Goal: Information Seeking & Learning: Learn about a topic

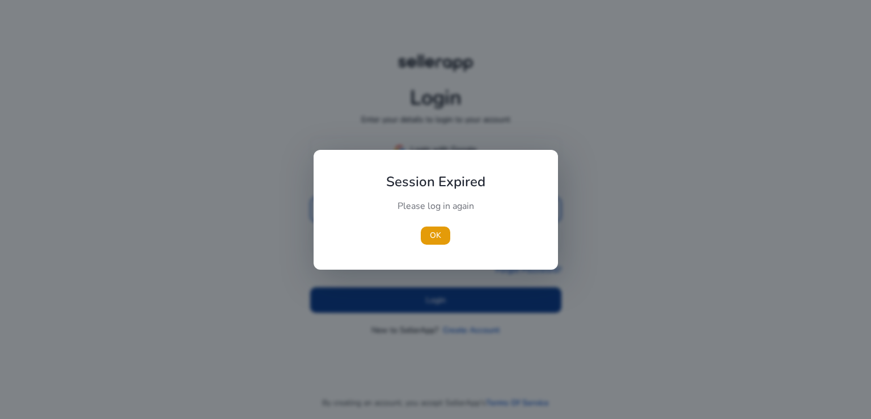
type input "**********"
click at [399, 300] on div at bounding box center [435, 209] width 871 height 419
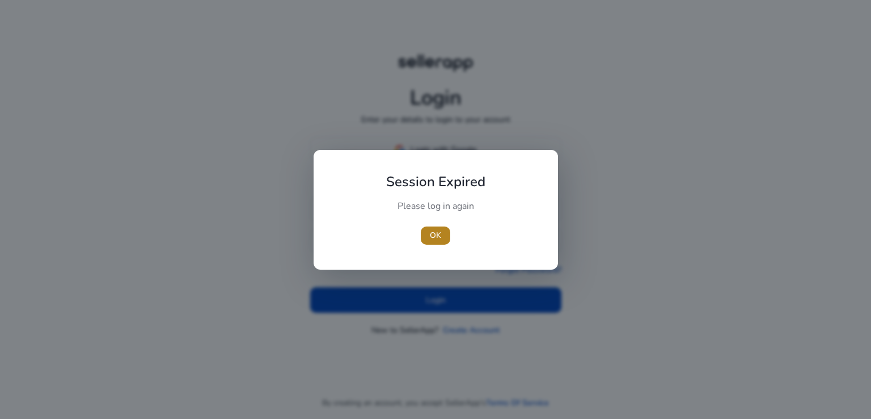
click at [441, 227] on span "button" at bounding box center [435, 235] width 29 height 27
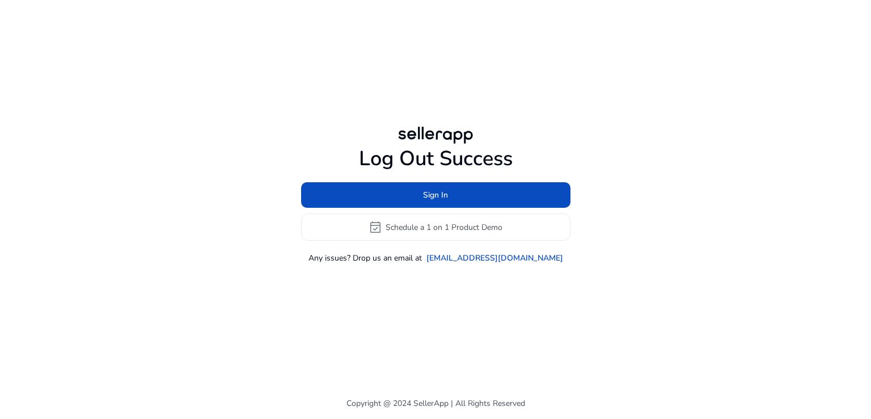
click at [437, 292] on div "Log Out Success Sign In event_available Schedule a 1 on 1 Product Demo Any issu…" at bounding box center [435, 193] width 652 height 387
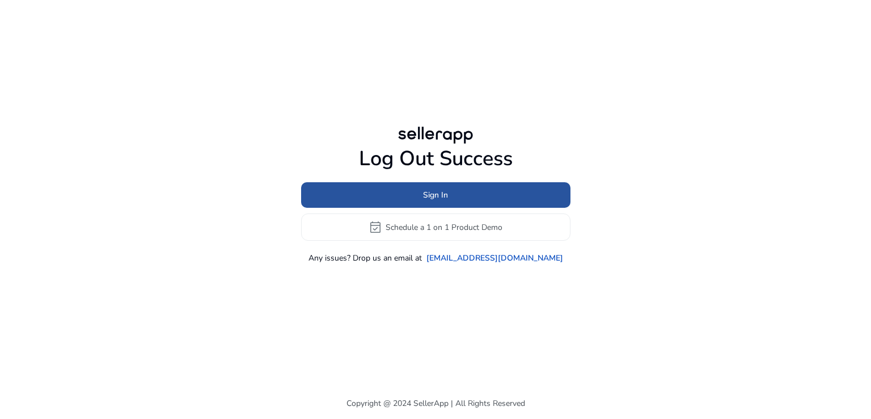
click at [438, 193] on span "Sign In" at bounding box center [435, 195] width 25 height 12
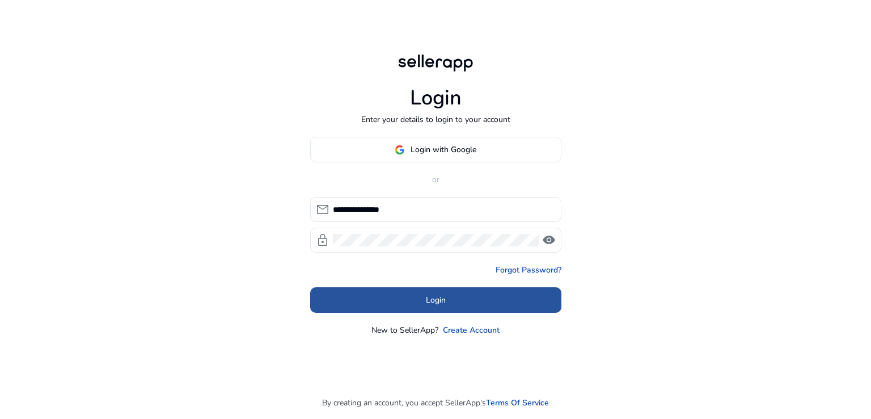
drag, startPoint x: 444, startPoint y: 286, endPoint x: 437, endPoint y: 305, distance: 19.4
click at [437, 305] on button "Login" at bounding box center [435, 300] width 251 height 26
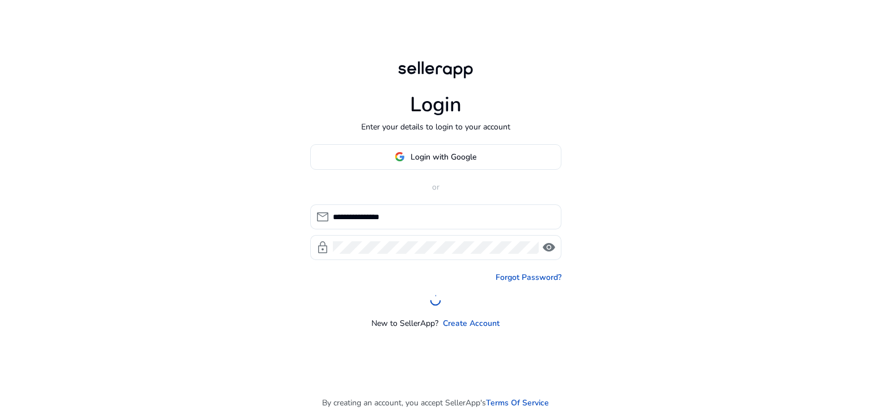
click at [437, 305] on div at bounding box center [436, 300] width 16 height 16
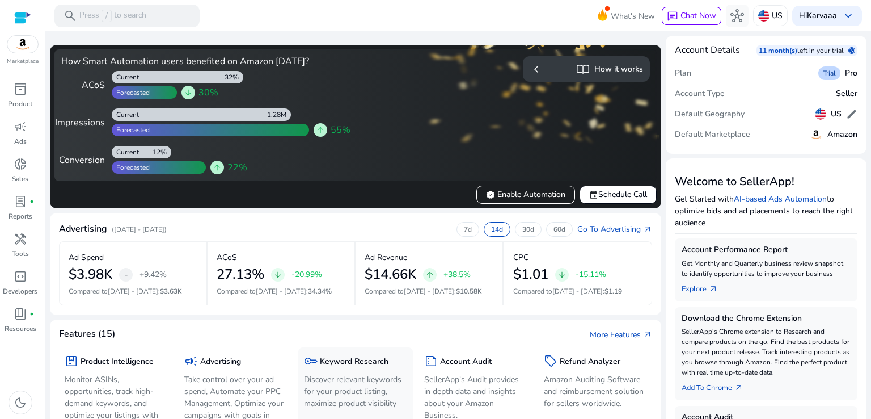
click at [336, 372] on div "key Keyword Research Discover relevant keywords for your product listing, maxim…" at bounding box center [355, 383] width 103 height 60
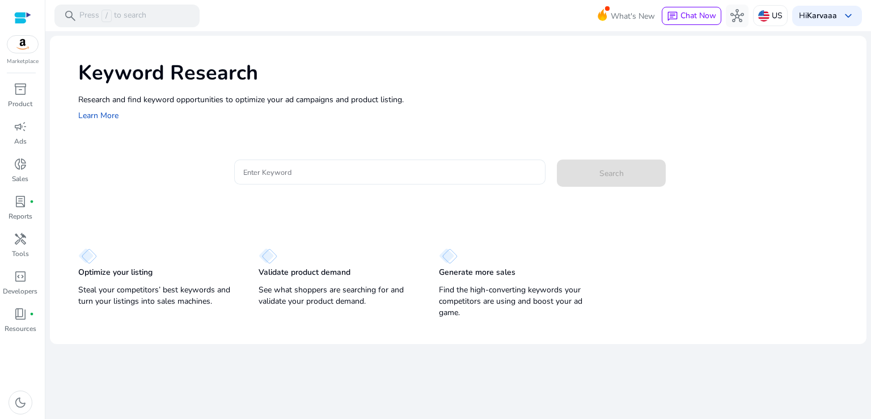
drag, startPoint x: 331, startPoint y: 182, endPoint x: 308, endPoint y: 169, distance: 26.7
click at [308, 169] on div at bounding box center [390, 171] width 294 height 25
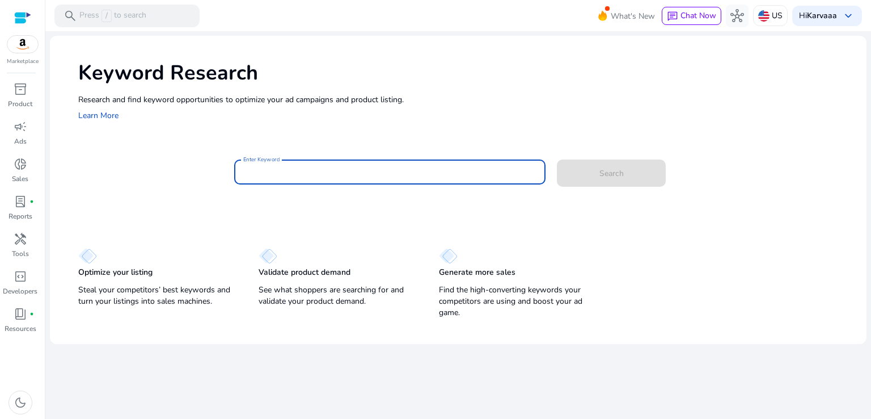
click at [308, 169] on input "Enter Keyword" at bounding box center [390, 172] width 294 height 12
type input "**********"
click at [557, 159] on button "Search" at bounding box center [611, 172] width 109 height 27
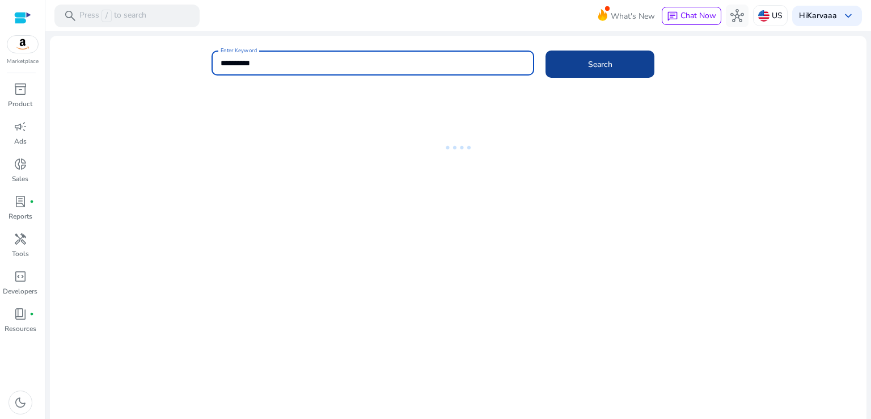
click at [584, 70] on span at bounding box center [600, 63] width 109 height 27
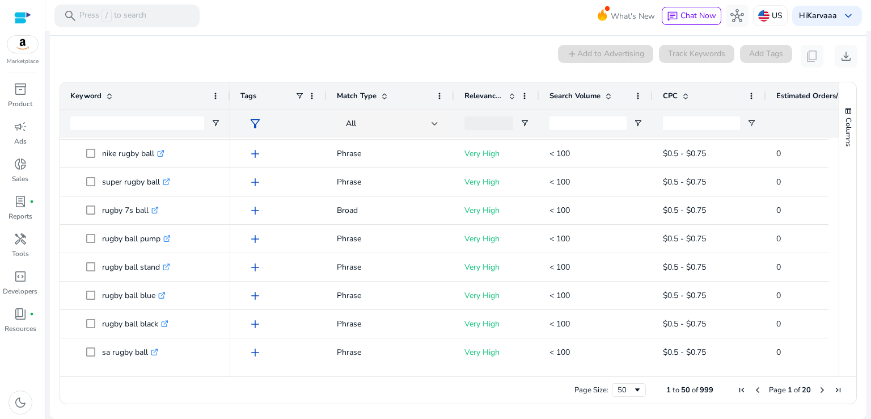
click at [818, 386] on span "Next Page" at bounding box center [822, 389] width 9 height 9
click at [812, 391] on span "Page 2 of 20" at bounding box center [790, 390] width 112 height 10
click at [818, 391] on span "Next Page" at bounding box center [822, 389] width 9 height 9
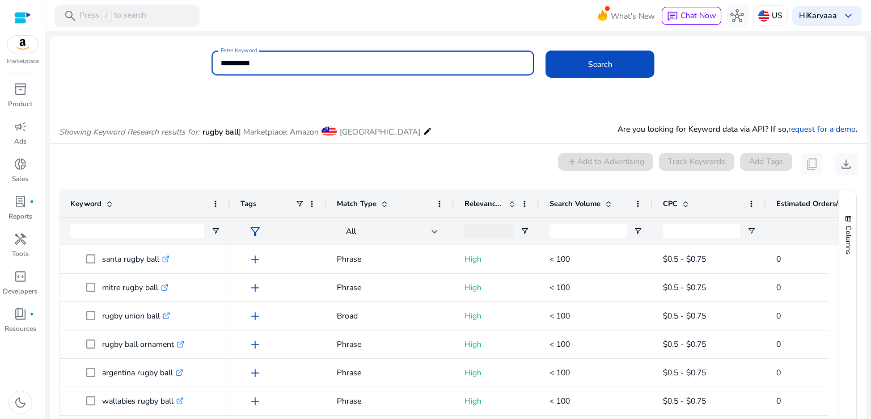
click at [256, 58] on input "**********" at bounding box center [373, 63] width 305 height 12
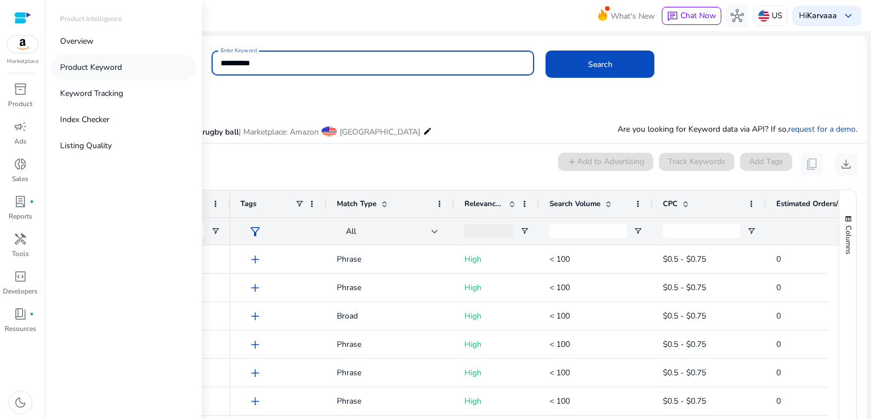
click at [104, 65] on p "Product Keyword" at bounding box center [91, 67] width 62 height 12
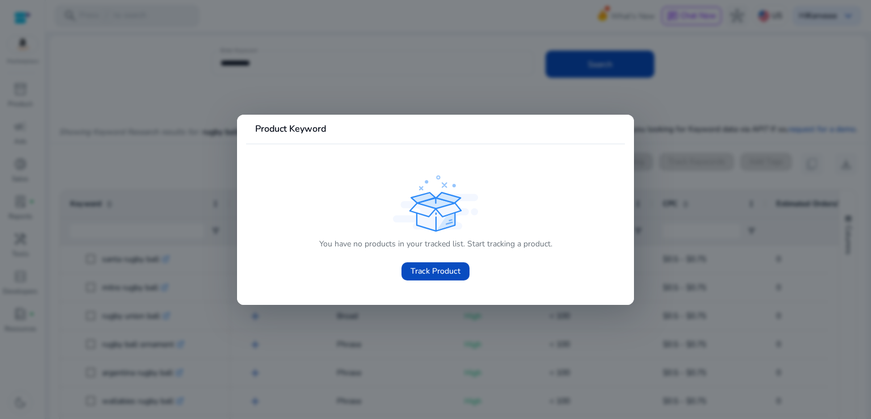
click at [408, 127] on mat-card-header "Product Keyword" at bounding box center [435, 134] width 379 height 20
click at [322, 73] on div at bounding box center [435, 209] width 871 height 419
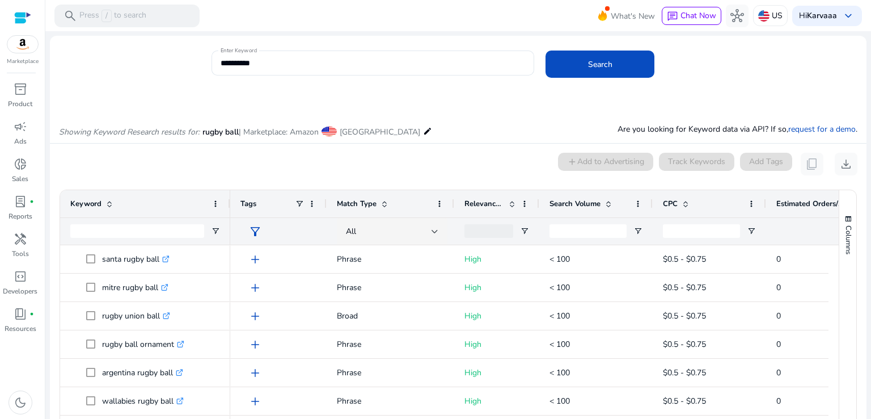
click at [322, 73] on div "**********" at bounding box center [373, 62] width 305 height 25
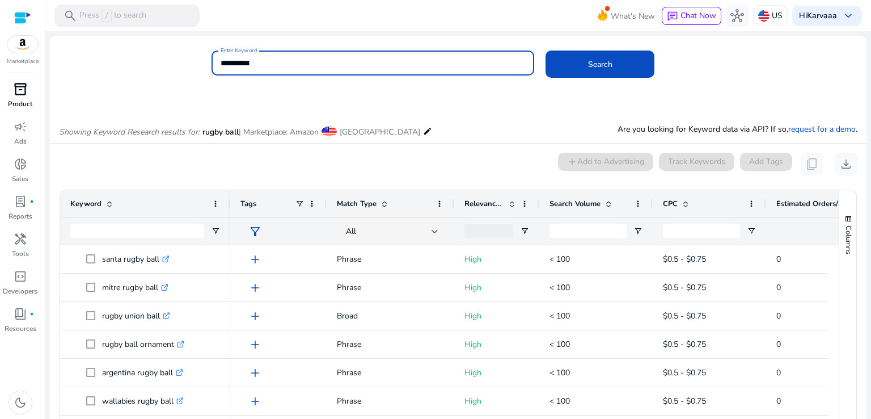
click at [20, 87] on span "inventory_2" at bounding box center [21, 89] width 14 height 14
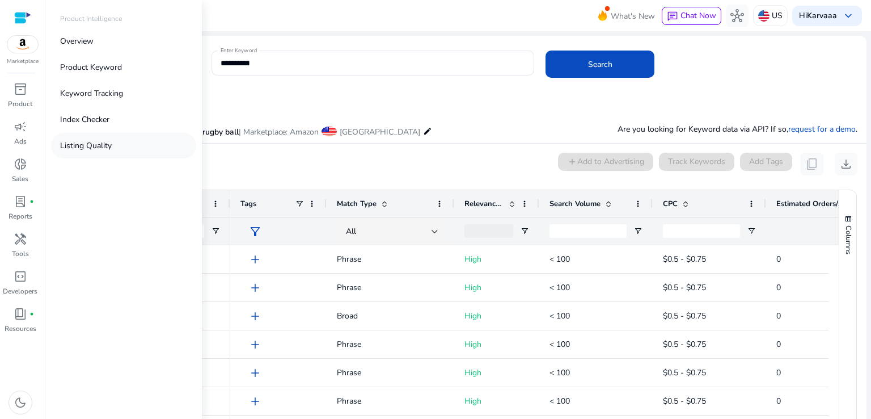
click at [105, 150] on p "Listing Quality" at bounding box center [86, 146] width 52 height 12
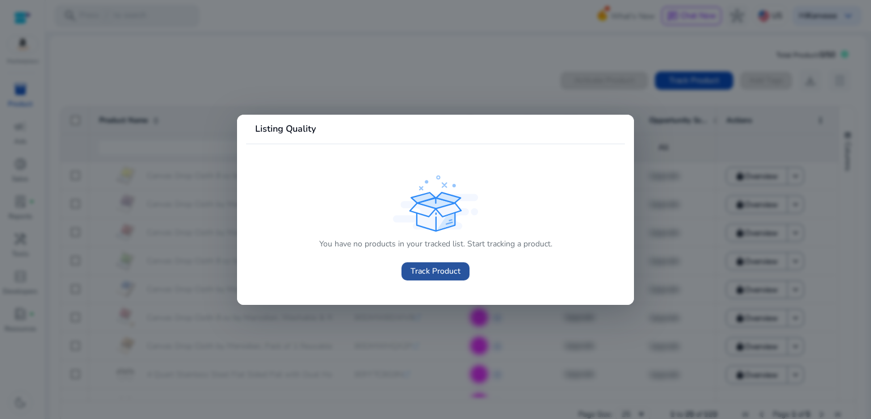
click at [433, 275] on span "Track Product" at bounding box center [436, 271] width 50 height 12
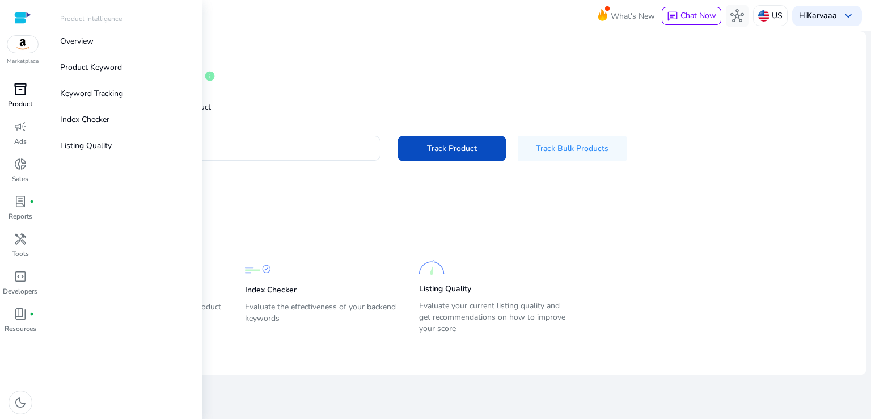
click at [20, 85] on span "inventory_2" at bounding box center [21, 89] width 14 height 14
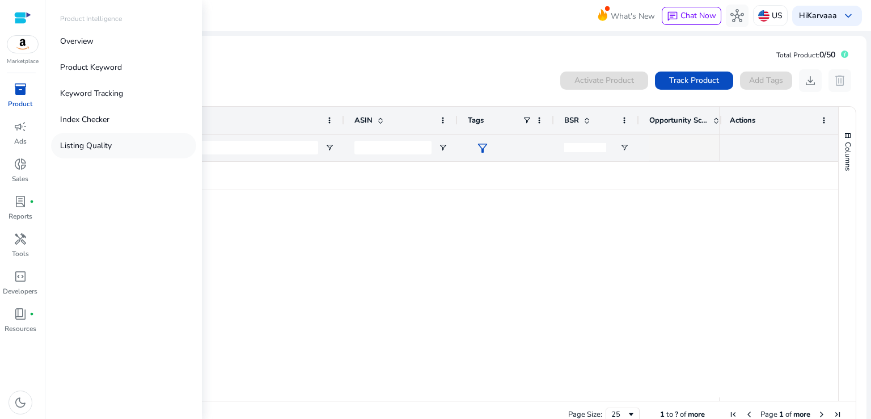
click at [95, 143] on p "Listing Quality" at bounding box center [86, 146] width 52 height 12
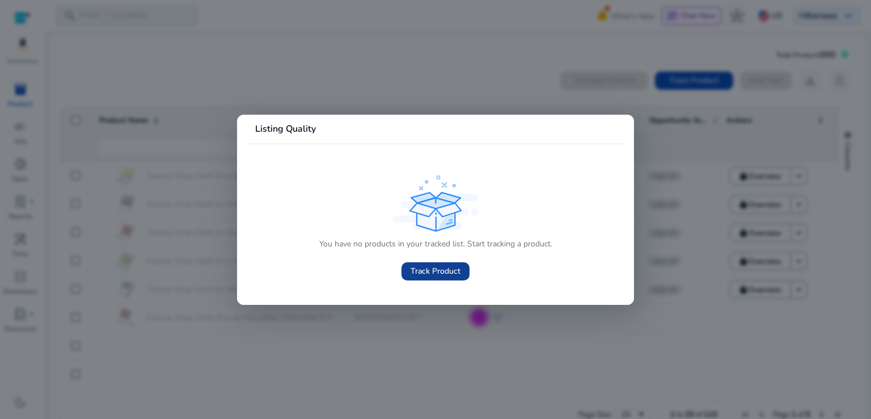
click at [435, 275] on span "Track Product" at bounding box center [436, 271] width 50 height 12
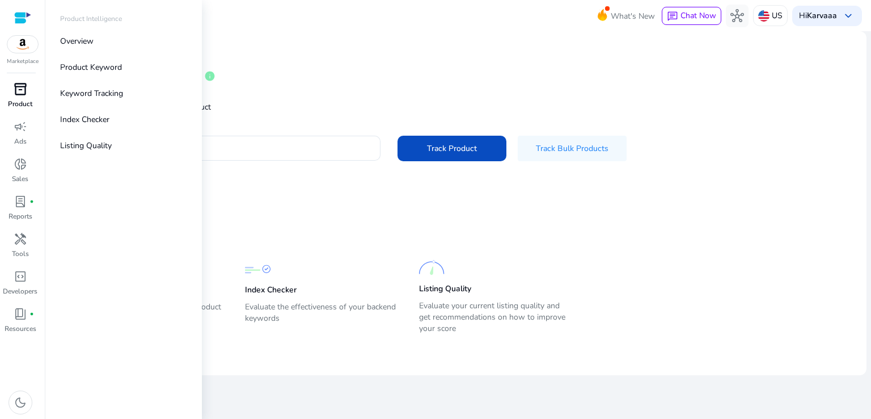
click at [18, 92] on span "inventory_2" at bounding box center [21, 89] width 14 height 14
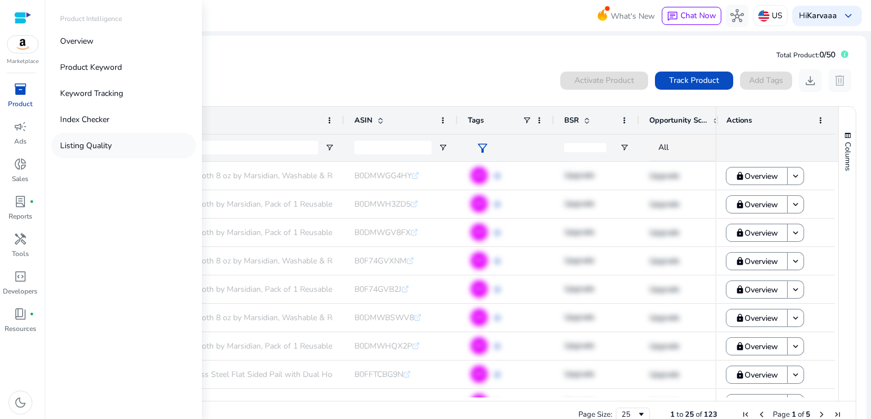
click at [86, 138] on link "Listing Quality" at bounding box center [123, 146] width 145 height 26
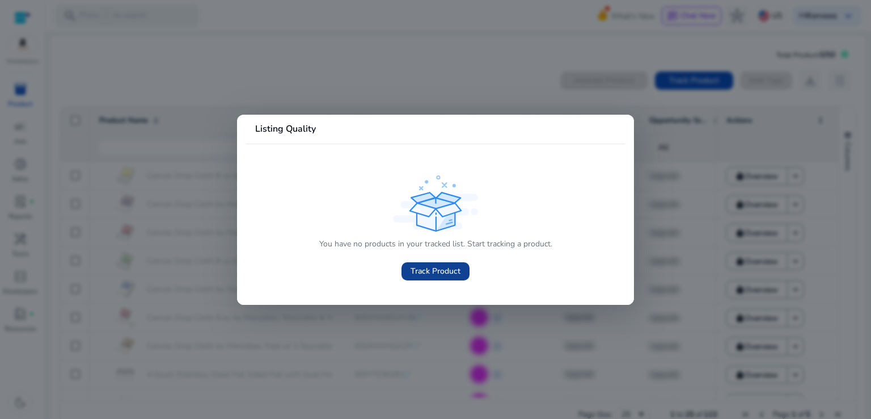
click at [438, 260] on span at bounding box center [436, 271] width 68 height 27
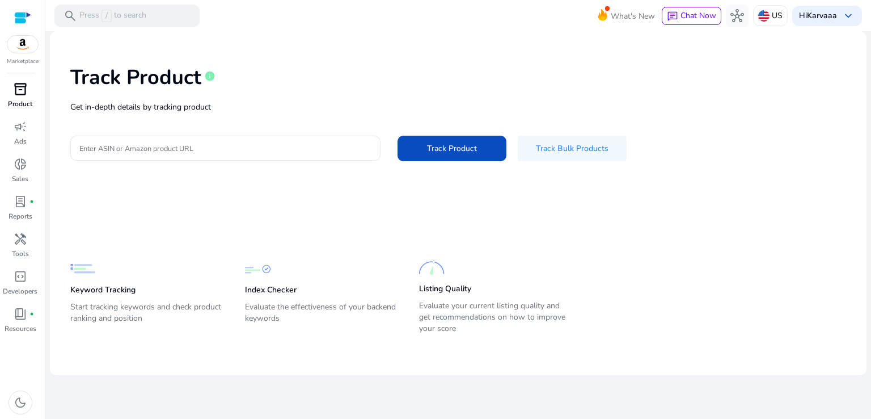
click at [435, 265] on img at bounding box center [432, 268] width 26 height 26
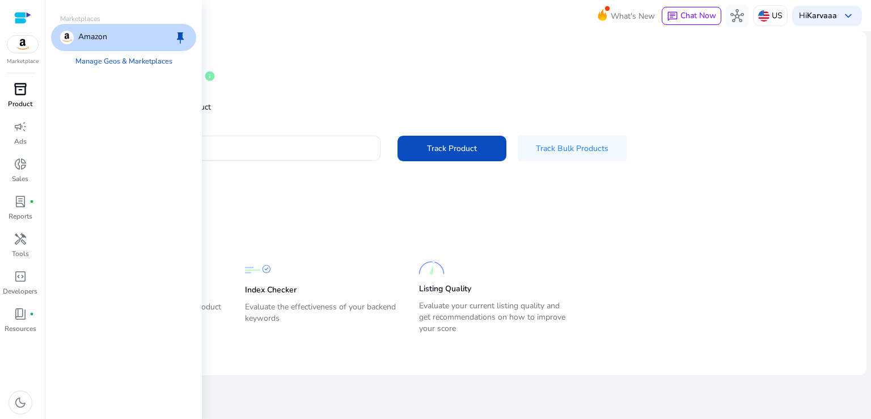
click at [26, 46] on img at bounding box center [22, 44] width 31 height 17
click at [8, 90] on div "inventory_2" at bounding box center [21, 89] width 32 height 18
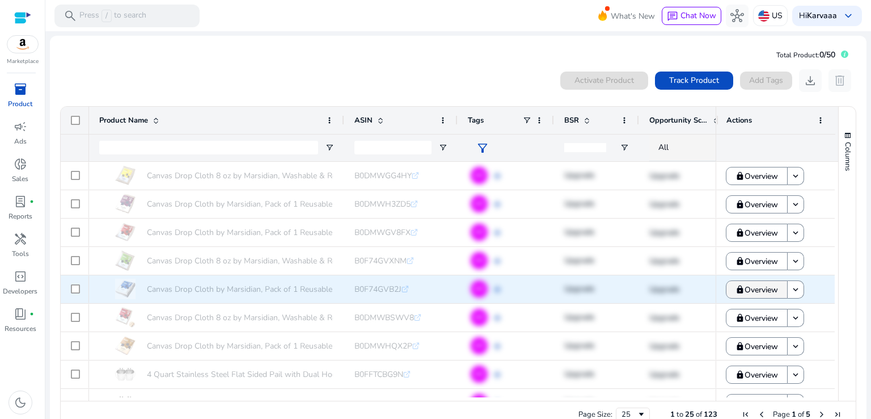
click at [736, 285] on mat-icon "lock" at bounding box center [740, 289] width 9 height 9
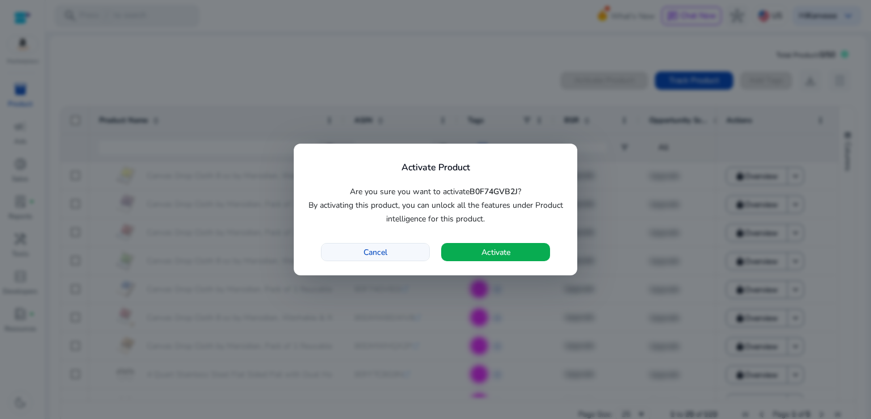
click at [365, 247] on span "Cancel" at bounding box center [376, 252] width 24 height 12
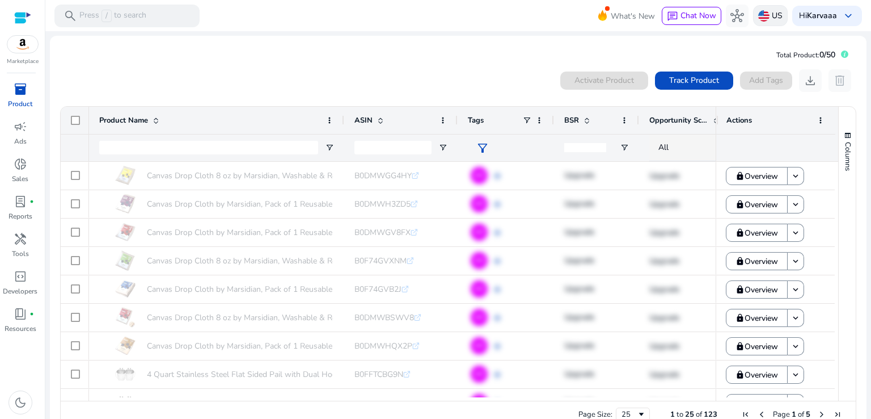
click at [762, 7] on div "US" at bounding box center [770, 15] width 35 height 21
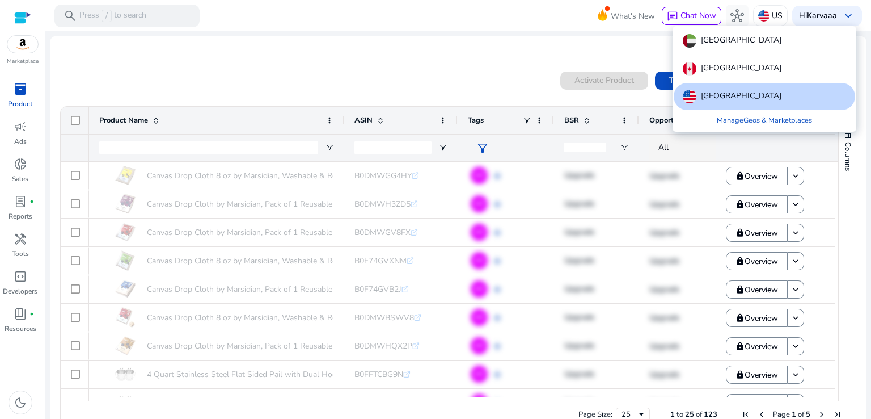
click at [611, 14] on div at bounding box center [435, 209] width 871 height 419
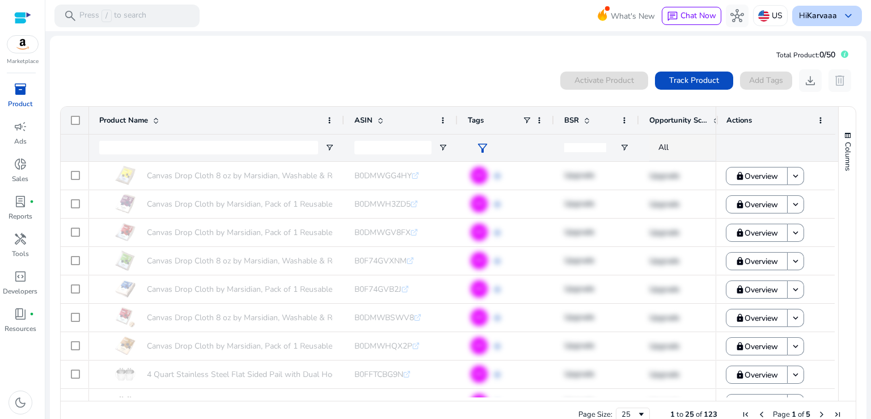
click at [821, 16] on b "Karvaaa" at bounding box center [822, 15] width 30 height 11
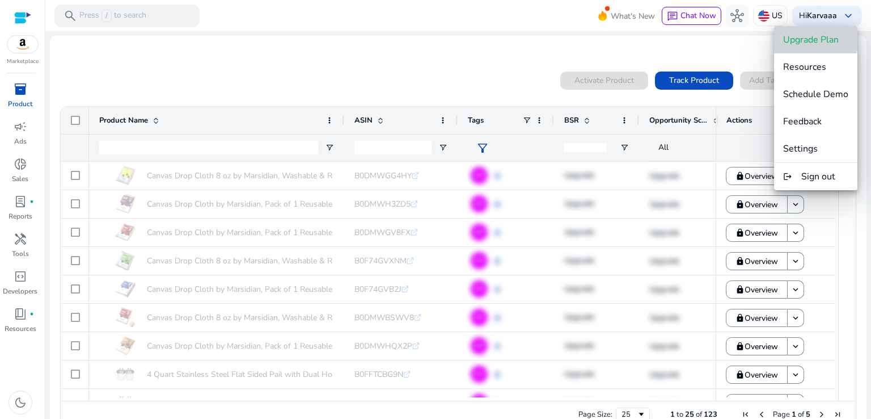
click at [801, 37] on span "Upgrade Plan" at bounding box center [811, 39] width 56 height 12
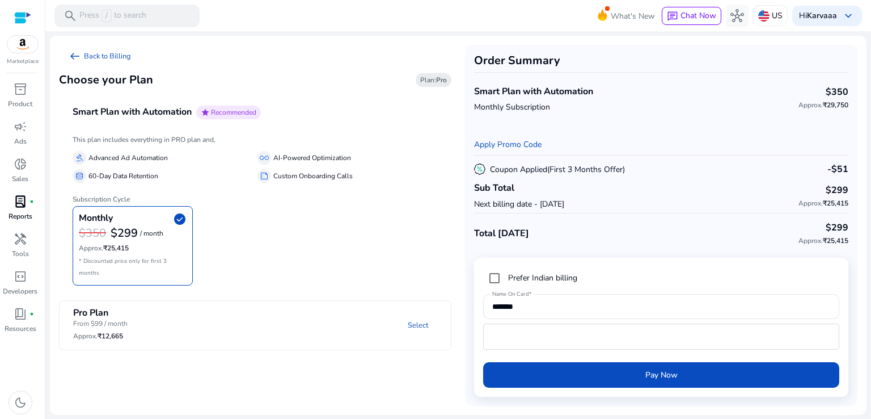
click at [0, 198] on link "lab_profile fiber_manual_record Reports" at bounding box center [20, 210] width 40 height 37
click at [13, 210] on div "lab_profile fiber_manual_record" at bounding box center [21, 201] width 32 height 18
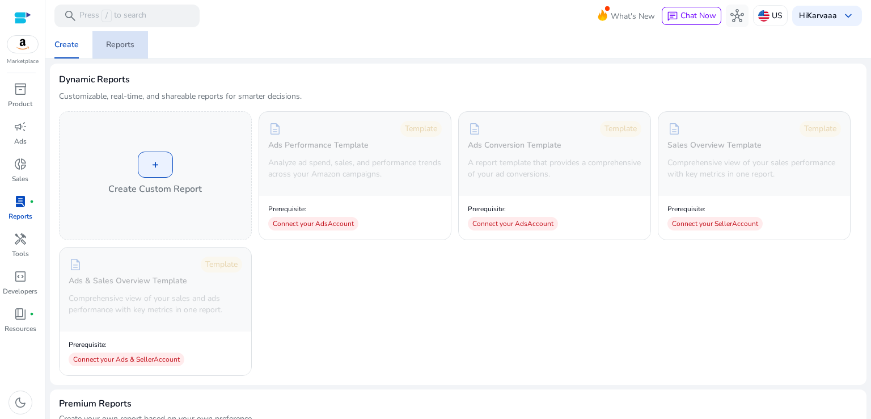
click at [130, 44] on div "Reports" at bounding box center [120, 45] width 28 height 8
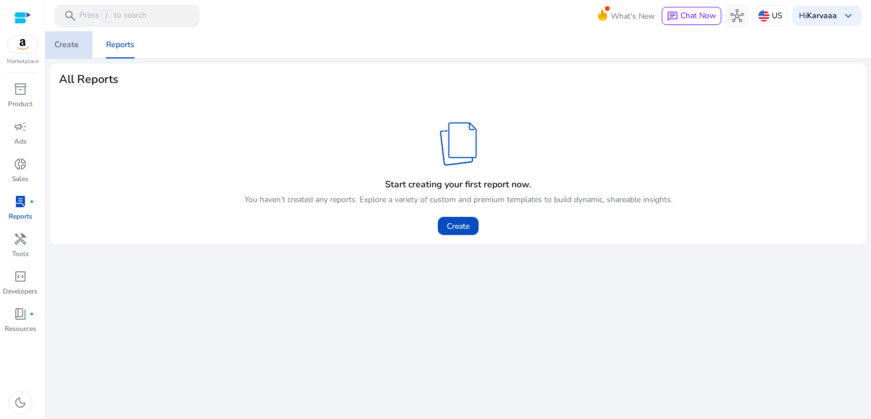
click at [57, 43] on div "Create" at bounding box center [66, 45] width 24 height 8
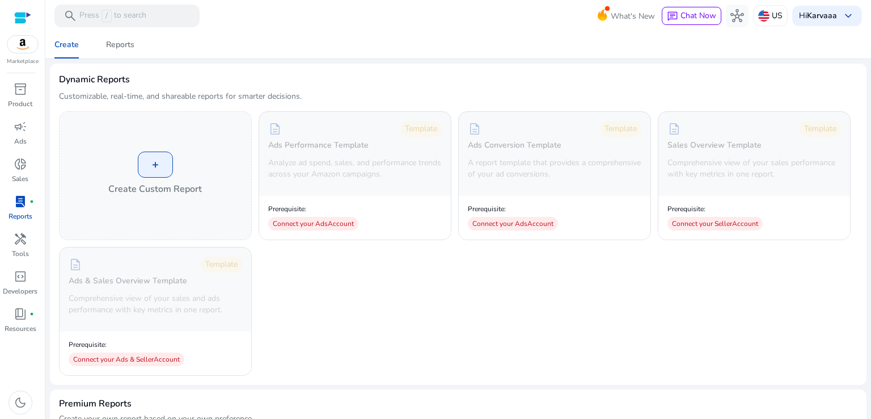
click at [618, 350] on div "+ Create Custom Report description Template Ads Performance Template Analyze ad…" at bounding box center [458, 243] width 799 height 264
click at [19, 55] on div "Marketplace" at bounding box center [22, 33] width 45 height 66
click at [119, 50] on span "Reports" at bounding box center [120, 44] width 28 height 27
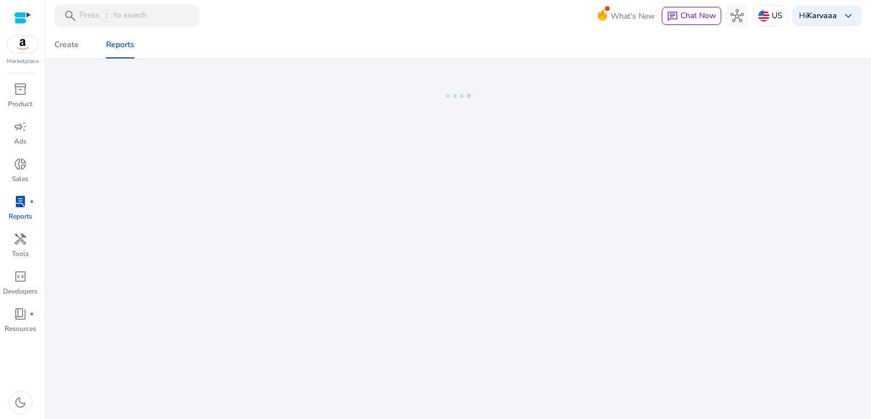
click at [20, 6] on div at bounding box center [22, 17] width 17 height 35
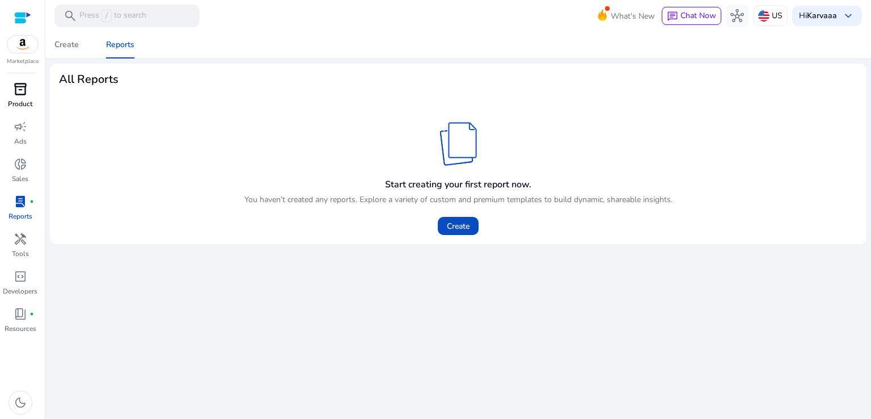
click at [16, 98] on div "inventory_2" at bounding box center [21, 89] width 32 height 18
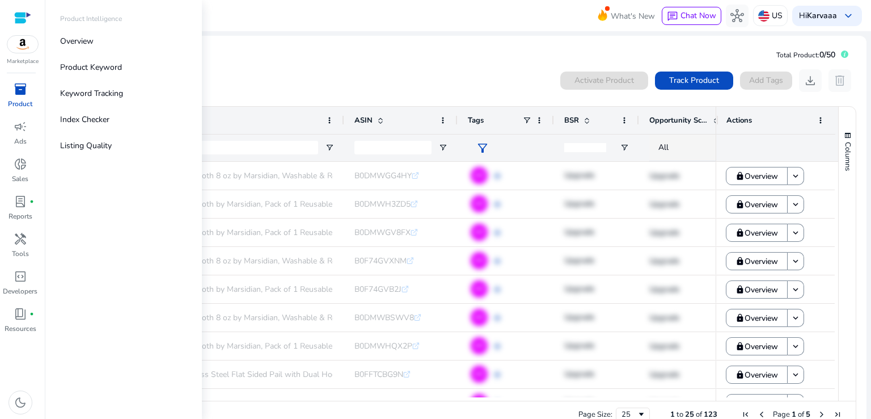
click at [21, 19] on div at bounding box center [22, 17] width 17 height 13
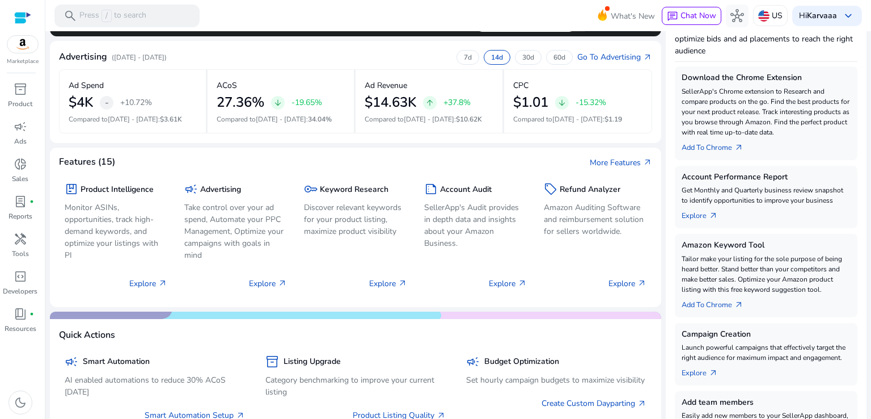
scroll to position [163, 0]
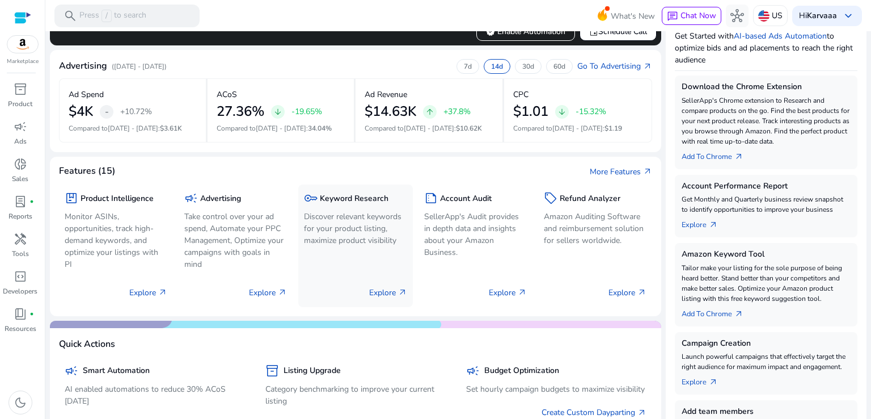
click at [358, 218] on p "Discover relevant keywords for your product listing, maximize product visibility" at bounding box center [355, 228] width 103 height 36
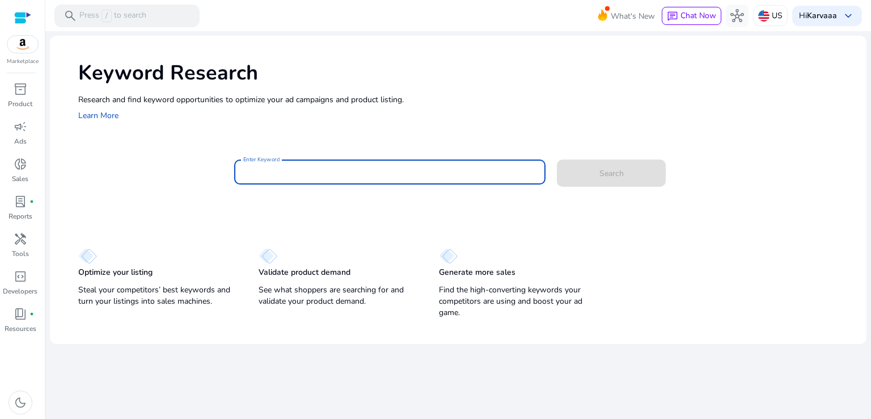
click at [281, 171] on input "Enter Keyword" at bounding box center [390, 172] width 294 height 12
paste input "**********"
type input "**********"
click at [557, 159] on button "Search" at bounding box center [611, 172] width 109 height 27
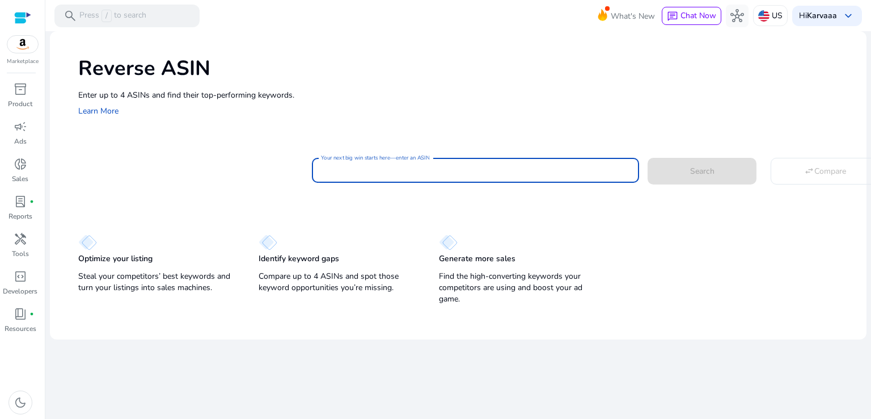
click at [379, 173] on input "Your next big win starts here—enter an ASIN" at bounding box center [475, 170] width 309 height 12
paste input "**********"
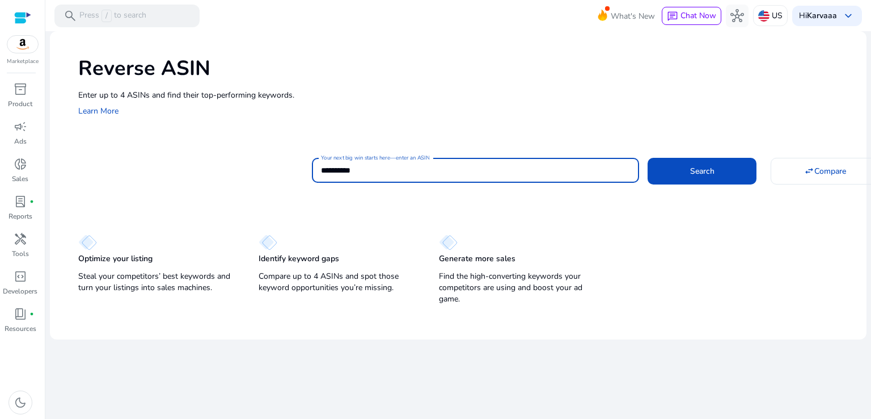
type input "**********"
click at [648, 158] on button "Search" at bounding box center [702, 171] width 109 height 26
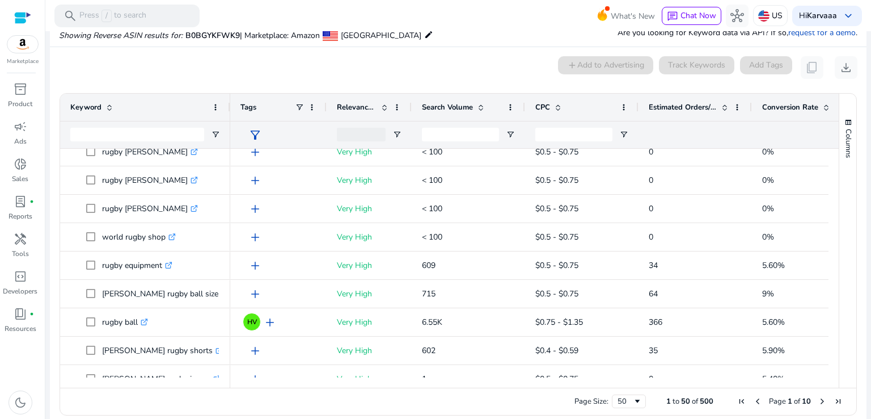
scroll to position [87, 0]
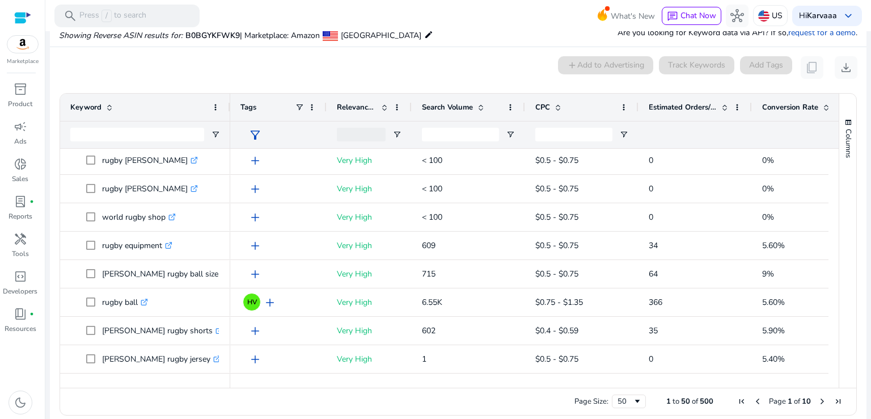
drag, startPoint x: 835, startPoint y: 191, endPoint x: 830, endPoint y: 213, distance: 23.1
click at [830, 213] on div "Keyword Tags Relevance Score CPC" at bounding box center [458, 241] width 796 height 294
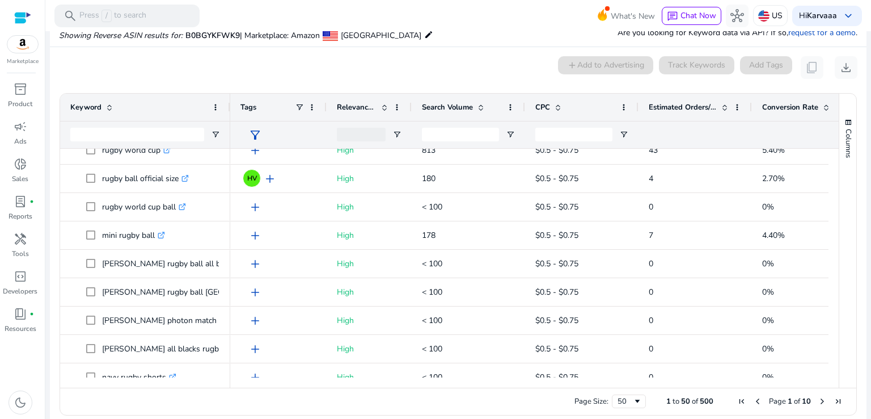
scroll to position [0, 0]
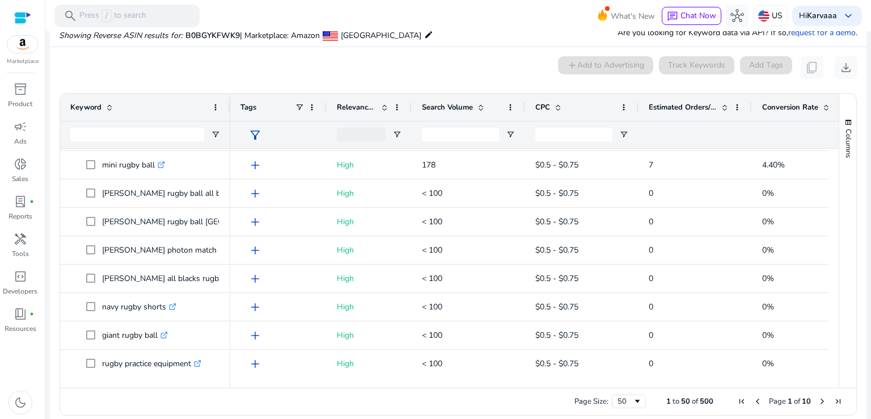
click at [818, 402] on span "Next Page" at bounding box center [822, 400] width 9 height 9
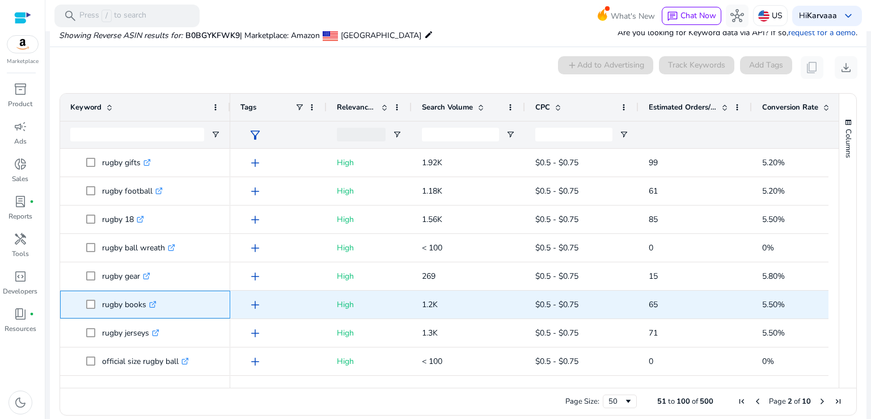
drag, startPoint x: 98, startPoint y: 304, endPoint x: 144, endPoint y: 307, distance: 45.5
click at [144, 307] on span "rugby books .st0{fill:#2c8af8}" at bounding box center [153, 304] width 134 height 23
copy span "rugby books"
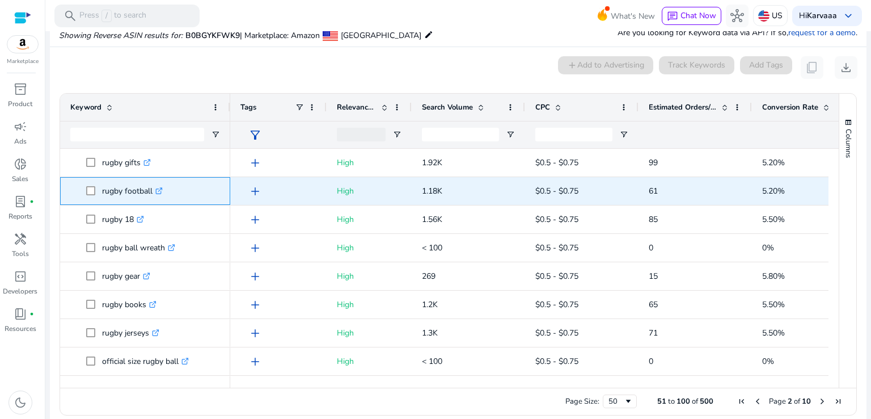
drag, startPoint x: 101, startPoint y: 189, endPoint x: 154, endPoint y: 193, distance: 52.9
click at [154, 193] on span "rugby football .st0{fill:#2c8af8}" at bounding box center [153, 190] width 134 height 23
copy span "rugby football"
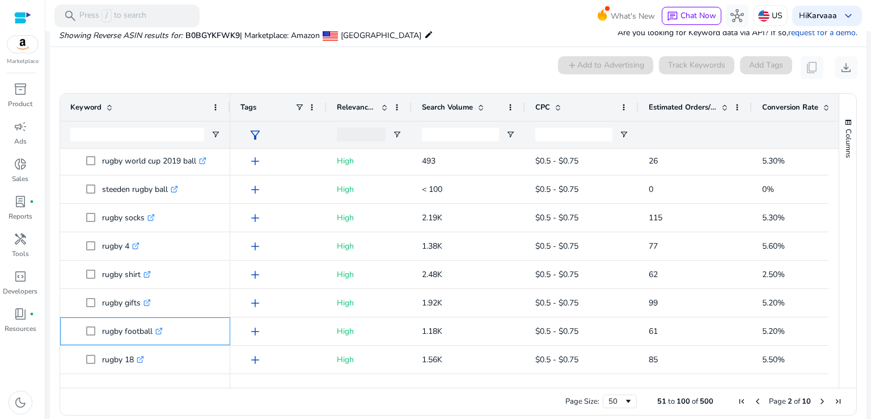
scroll to position [792, 0]
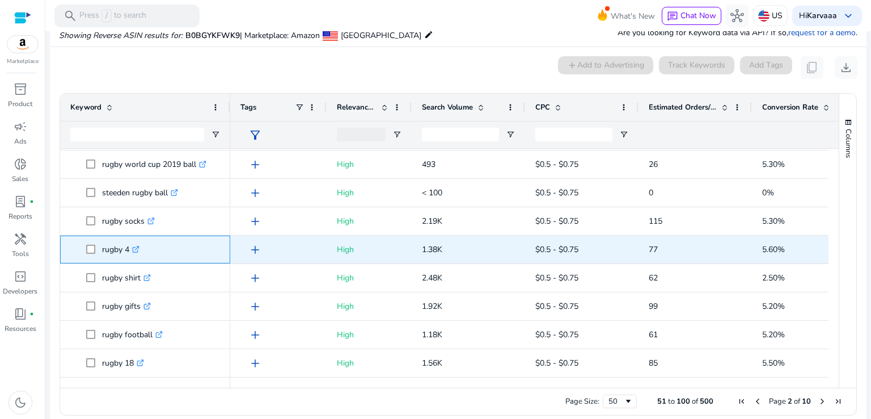
drag, startPoint x: 99, startPoint y: 245, endPoint x: 129, endPoint y: 249, distance: 30.9
click at [129, 249] on span "rugby 4 .st0{fill:#2c8af8}" at bounding box center [153, 249] width 134 height 23
copy span "rugby 4"
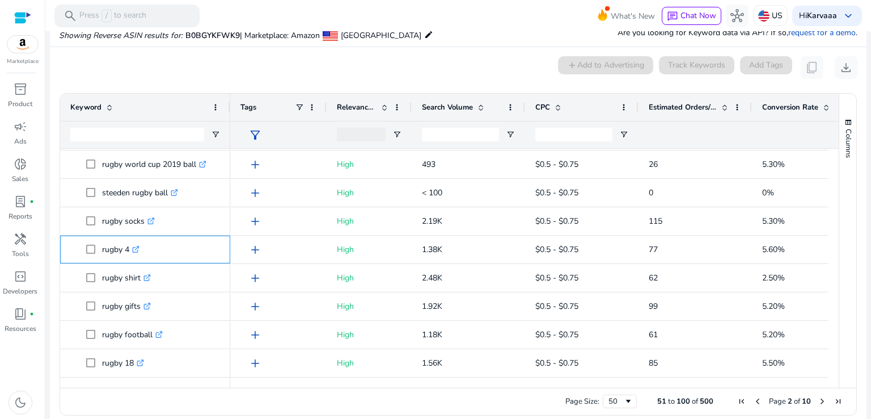
scroll to position [748, 0]
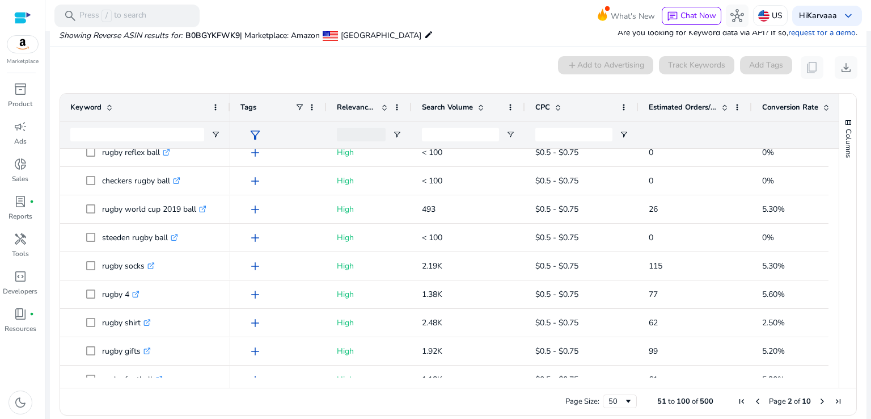
click at [839, 280] on div "Columns Keyword Column Labels Drag here to set column labels" at bounding box center [848, 241] width 18 height 294
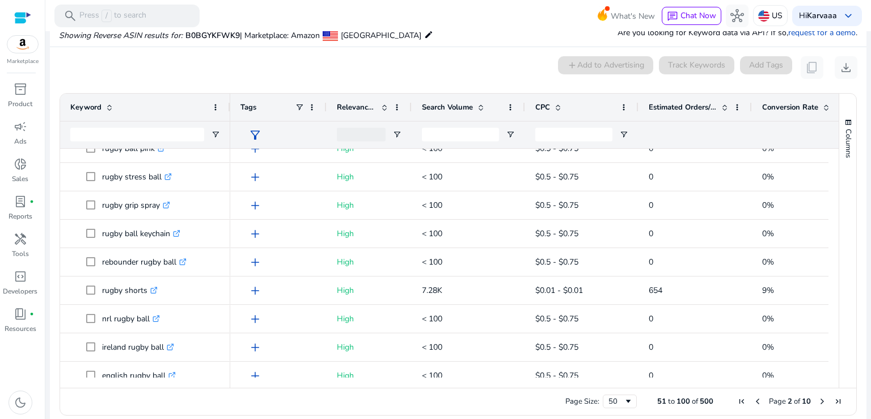
scroll to position [281, 0]
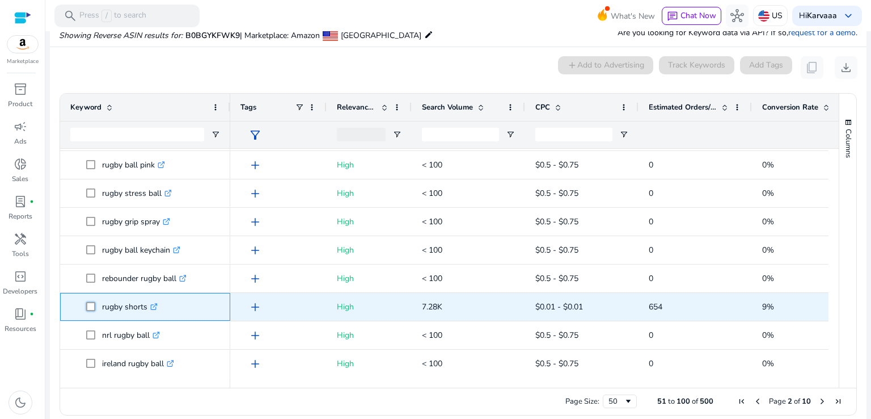
click at [151, 317] on span "rugby shorts .st0{fill:#2c8af8}" at bounding box center [153, 306] width 134 height 23
drag, startPoint x: 97, startPoint y: 303, endPoint x: 147, endPoint y: 307, distance: 50.6
click at [147, 307] on span "rugby shorts .st0{fill:#2c8af8}" at bounding box center [153, 306] width 134 height 23
copy span "rugby shorts"
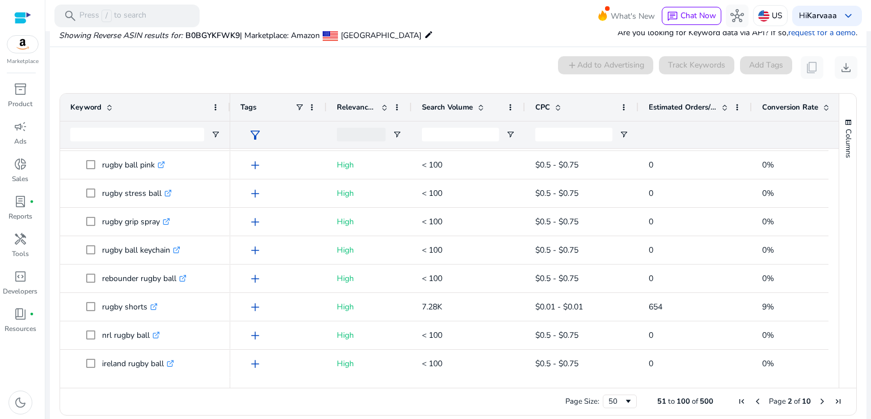
drag, startPoint x: 834, startPoint y: 222, endPoint x: 834, endPoint y: 212, distance: 10.2
click at [839, 212] on div "Columns Keyword Column Labels Drag here to set column labels" at bounding box center [848, 241] width 18 height 294
click at [820, 398] on span "Next Page" at bounding box center [822, 400] width 9 height 9
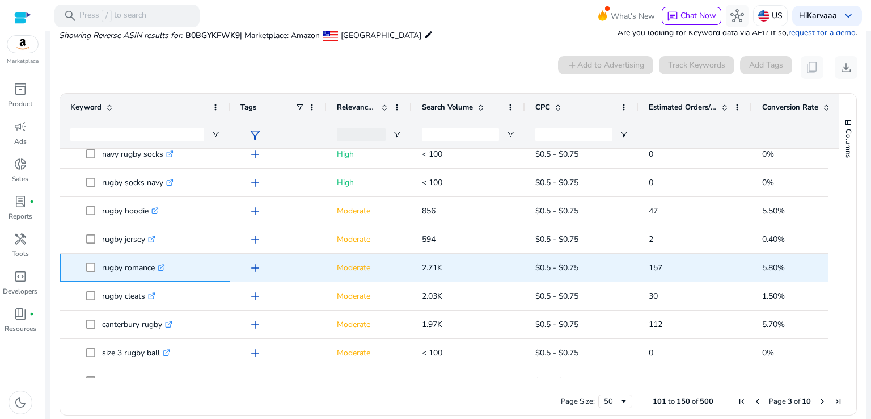
drag, startPoint x: 142, startPoint y: 270, endPoint x: 163, endPoint y: 261, distance: 22.6
click at [163, 261] on p "rugby romance .st0{fill:#2c8af8}" at bounding box center [133, 267] width 63 height 23
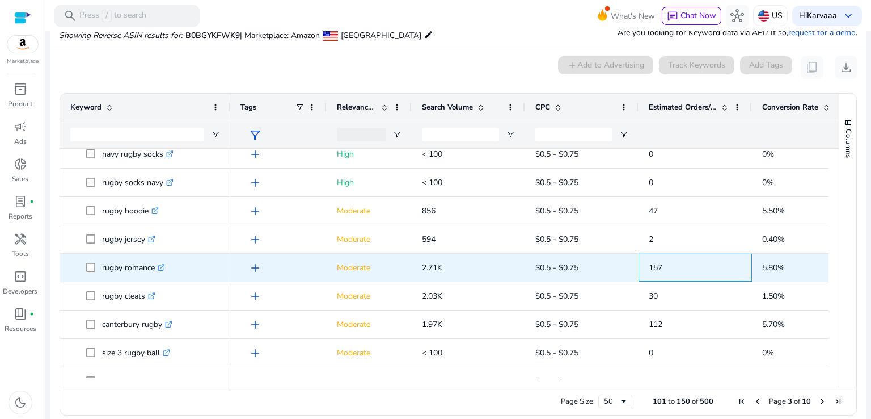
click at [710, 258] on span "157" at bounding box center [695, 267] width 93 height 23
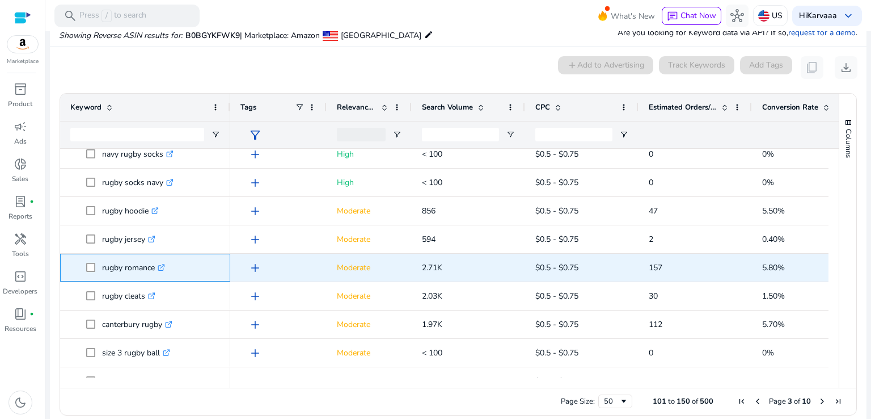
drag, startPoint x: 120, startPoint y: 267, endPoint x: 154, endPoint y: 269, distance: 34.2
click at [154, 269] on p "rugby romance .st0{fill:#2c8af8}" at bounding box center [133, 267] width 63 height 23
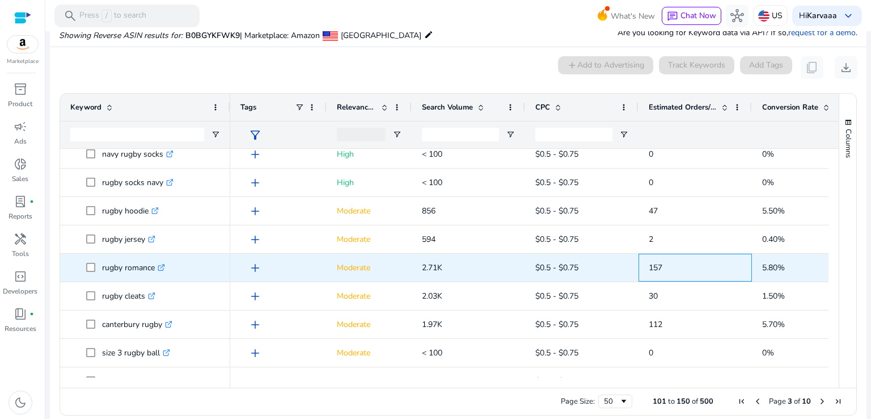
click at [660, 257] on span "157" at bounding box center [695, 267] width 93 height 23
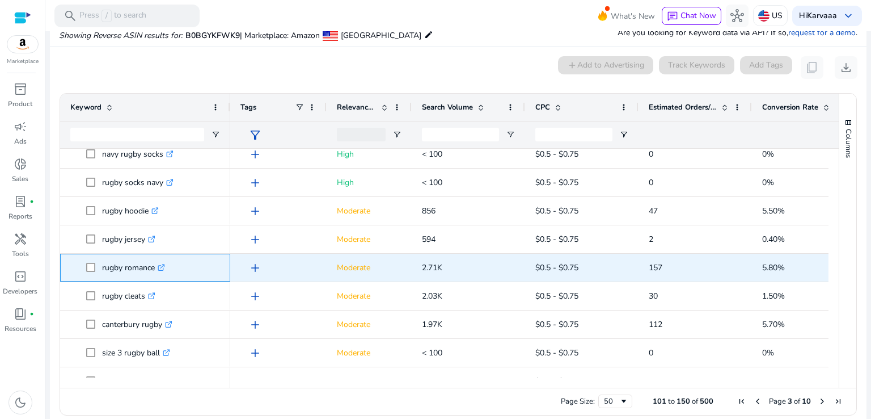
drag, startPoint x: 121, startPoint y: 261, endPoint x: 156, endPoint y: 265, distance: 34.8
click at [156, 265] on span "rugby romance .st0{fill:#2c8af8}" at bounding box center [153, 267] width 134 height 23
copy span "rugby romance"
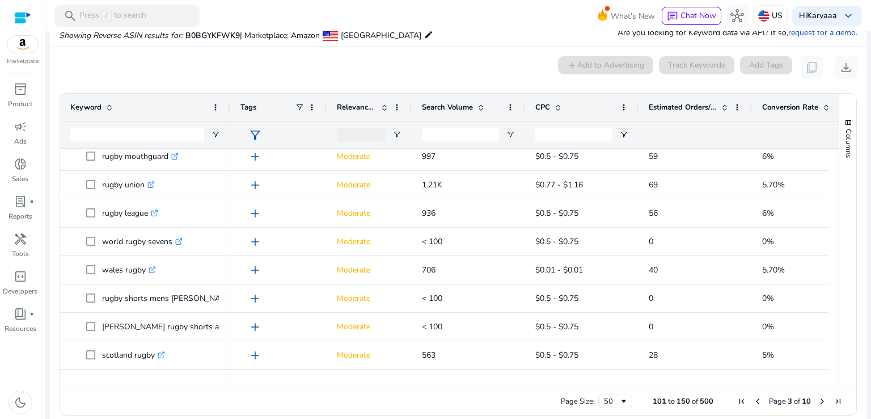
scroll to position [264, 0]
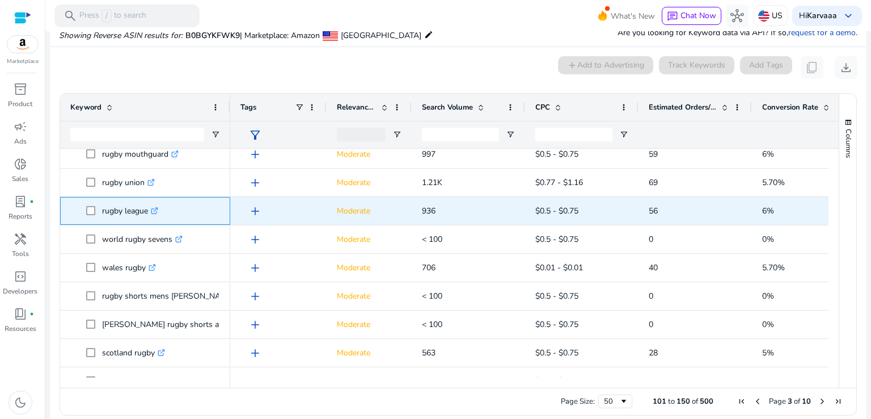
drag, startPoint x: 99, startPoint y: 209, endPoint x: 151, endPoint y: 214, distance: 51.8
click at [151, 214] on span "rugby league .st0{fill:#2c8af8}" at bounding box center [153, 210] width 134 height 23
copy span "rugby league"
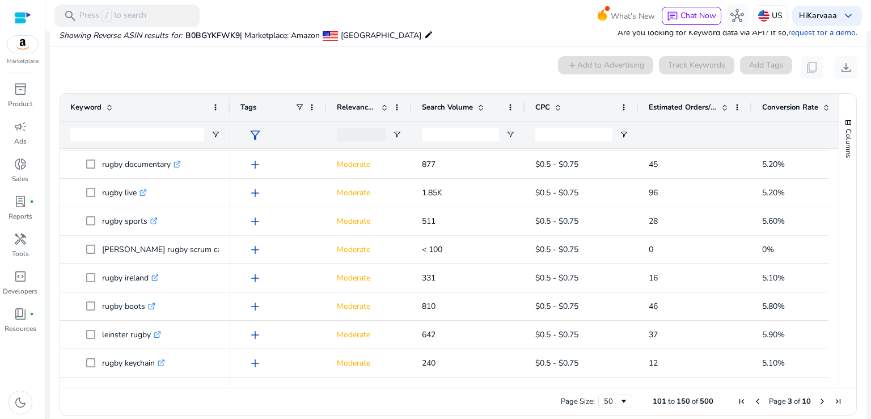
scroll to position [584, 0]
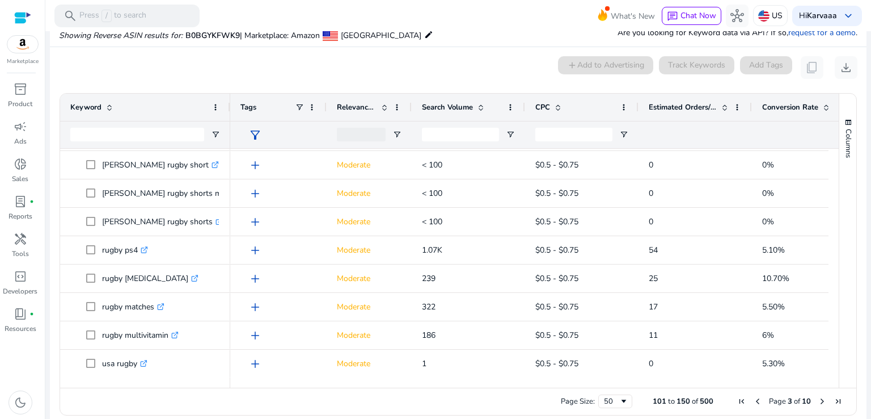
click at [818, 400] on span "Next Page" at bounding box center [822, 400] width 9 height 9
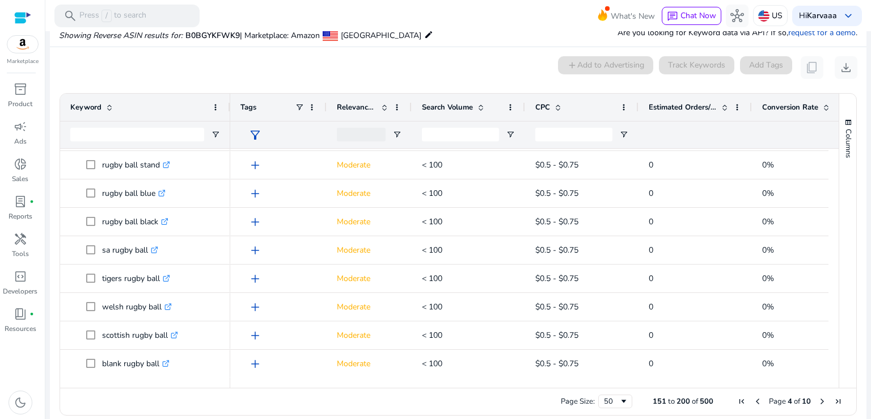
drag, startPoint x: 853, startPoint y: 276, endPoint x: 854, endPoint y: 291, distance: 15.4
click at [854, 291] on ag-grid-angular "151 to 200 of 500. Page 4 of 10 Drag here to set row groups Drag here to set co…" at bounding box center [458, 254] width 816 height 334
drag, startPoint x: 829, startPoint y: 299, endPoint x: 829, endPoint y: 306, distance: 6.2
click at [829, 306] on div at bounding box center [834, 9] width 10 height 1418
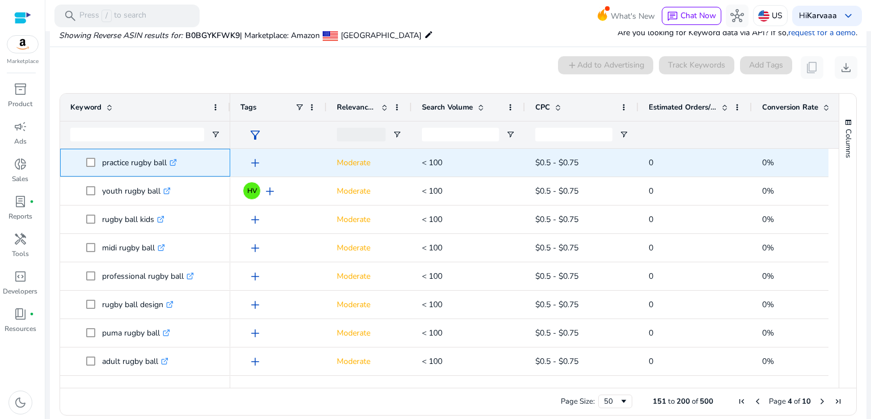
drag, startPoint x: 100, startPoint y: 159, endPoint x: 169, endPoint y: 159, distance: 69.2
click at [169, 159] on span "practice rugby ball .st0{fill:#2c8af8}" at bounding box center [153, 162] width 134 height 23
copy span "practice rugby ball"
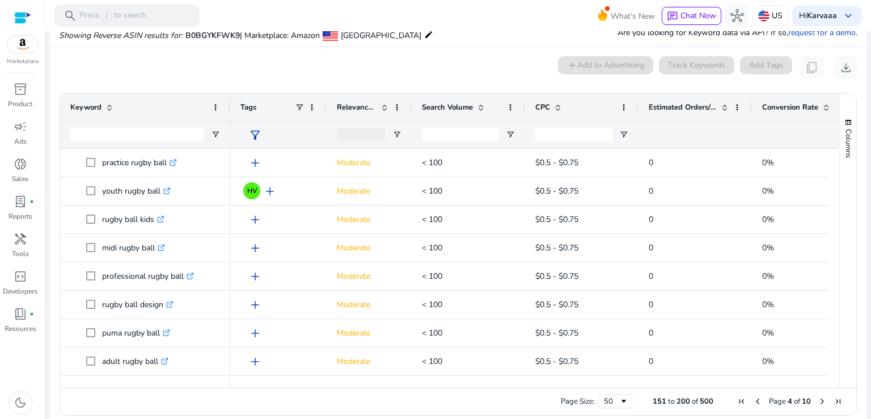
click at [484, 80] on mat-card "0 keyword(s) selected add Add to Advertising Track Keywords Add Tags content_co…" at bounding box center [458, 238] width 817 height 383
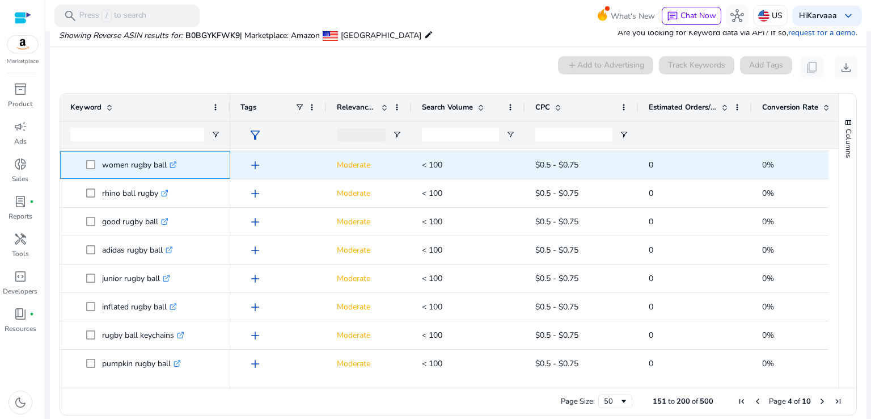
drag, startPoint x: 99, startPoint y: 166, endPoint x: 168, endPoint y: 170, distance: 69.3
click at [168, 170] on span "women rugby ball .st0{fill:#2c8af8}" at bounding box center [153, 164] width 134 height 23
copy span "women rugby ball"
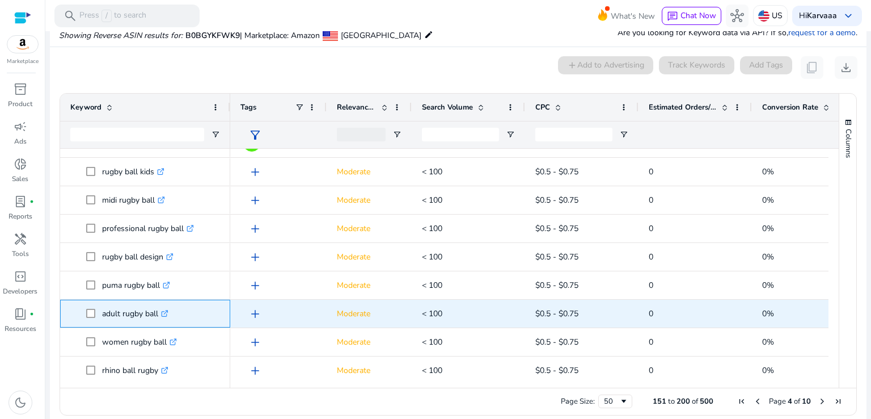
drag, startPoint x: 101, startPoint y: 311, endPoint x: 159, endPoint y: 313, distance: 57.9
click at [159, 313] on span "adult rugby ball .st0{fill:#2c8af8}" at bounding box center [153, 313] width 134 height 23
copy span "adult rugby ball"
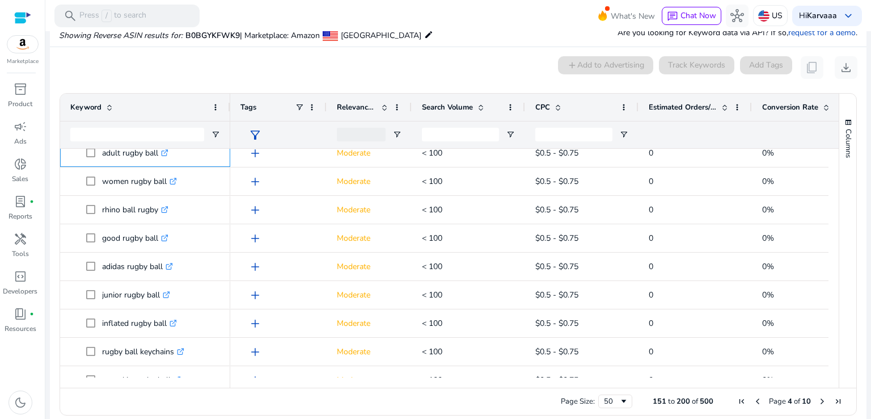
scroll to position [1189, 0]
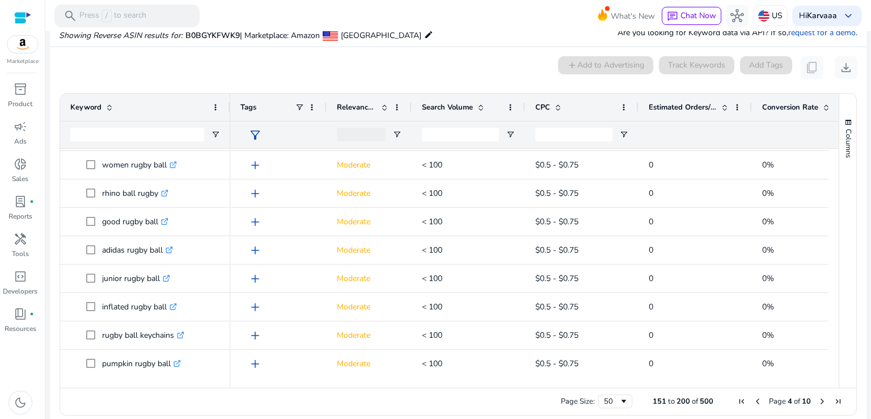
click at [818, 402] on span "Next Page" at bounding box center [822, 400] width 9 height 9
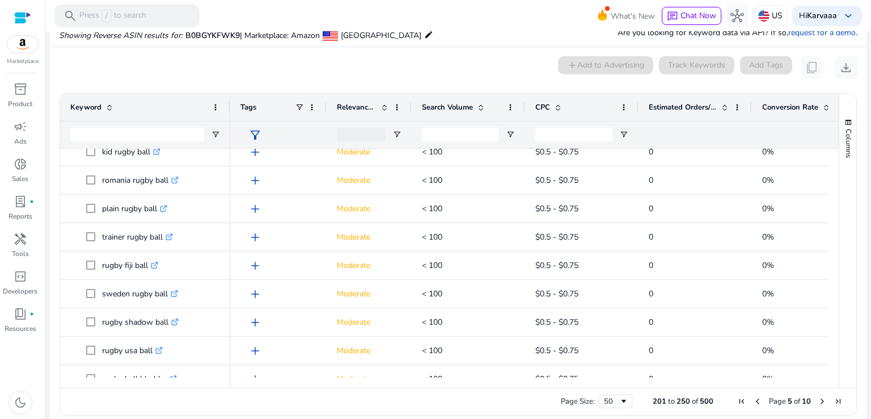
scroll to position [87, 0]
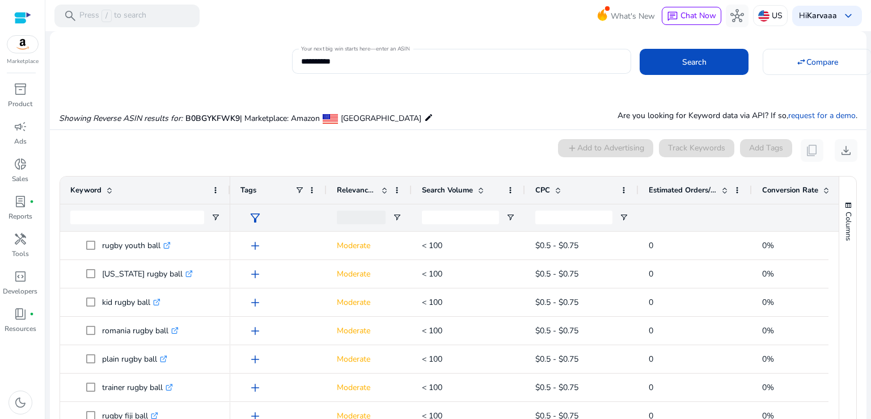
scroll to position [87, 0]
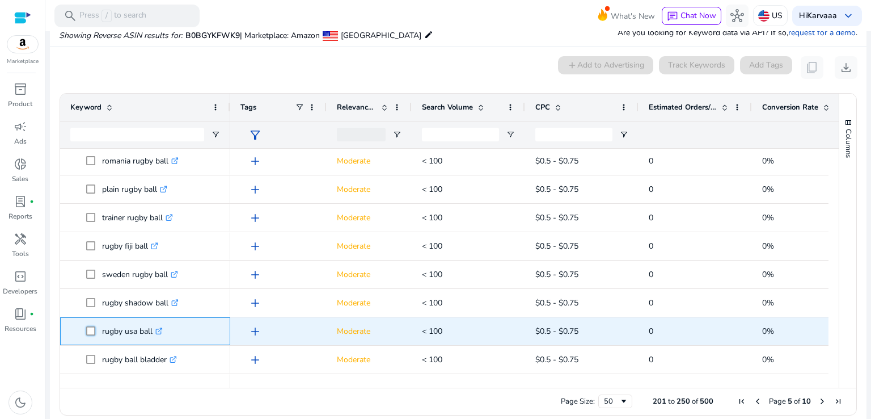
click at [154, 332] on span "rugby usa ball .st0{fill:#2c8af8}" at bounding box center [153, 330] width 134 height 23
drag, startPoint x: 102, startPoint y: 330, endPoint x: 153, endPoint y: 324, distance: 51.9
click at [153, 324] on p "rugby usa ball .st0{fill:#2c8af8}" at bounding box center [132, 330] width 61 height 23
copy p "rugby usa ball"
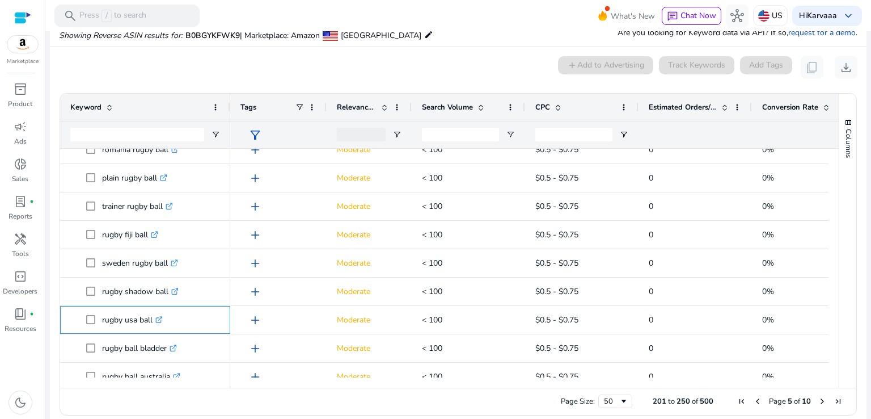
scroll to position [0, 0]
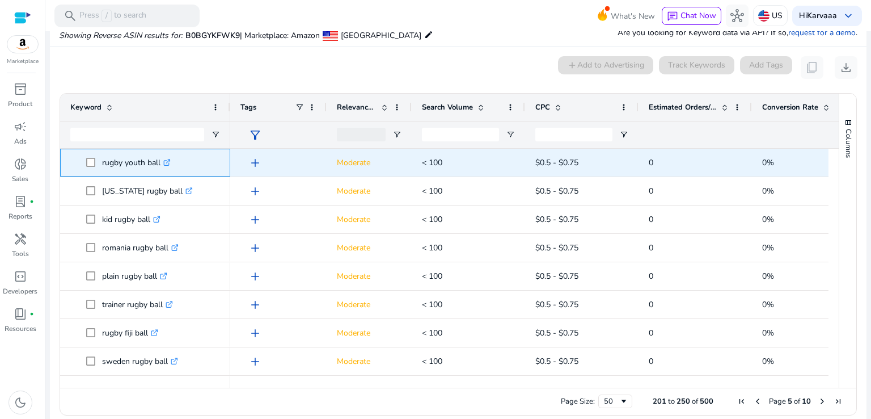
drag, startPoint x: 98, startPoint y: 157, endPoint x: 166, endPoint y: 160, distance: 68.1
click at [166, 160] on span "rugby youth ball .st0{fill:#2c8af8}" at bounding box center [153, 162] width 134 height 23
copy span "rugby youth ball"
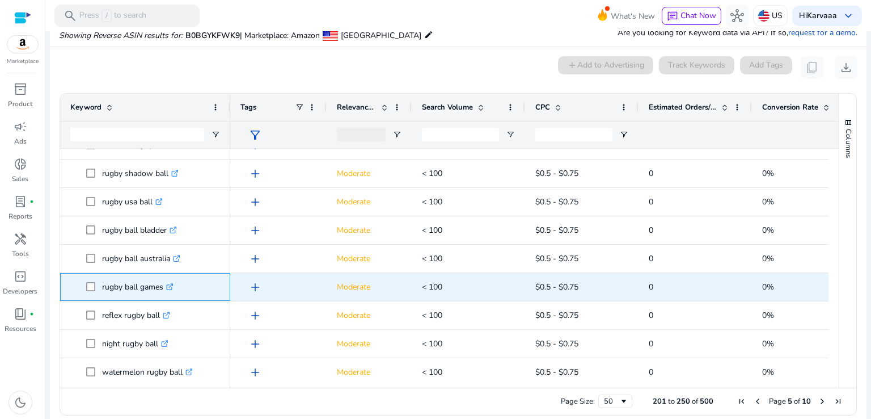
drag, startPoint x: 138, startPoint y: 286, endPoint x: 162, endPoint y: 285, distance: 23.9
click at [162, 285] on span "rugby ball games .st0{fill:#2c8af8}" at bounding box center [153, 286] width 134 height 23
copy span "rugby ball games"
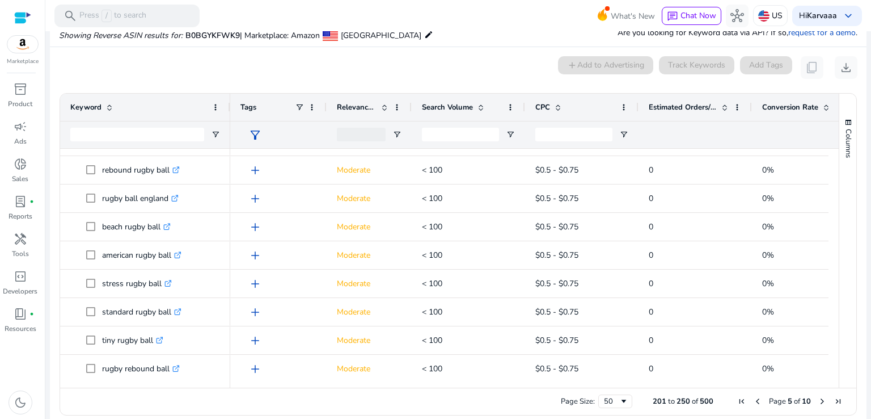
scroll to position [1189, 0]
